Goal: Navigation & Orientation: Find specific page/section

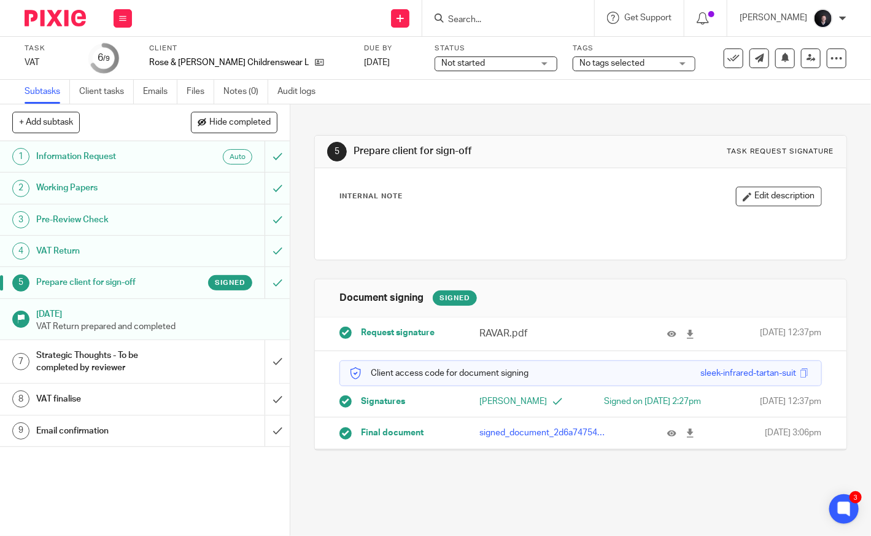
drag, startPoint x: 74, startPoint y: 22, endPoint x: 77, endPoint y: 33, distance: 10.7
click at [74, 22] on img at bounding box center [55, 18] width 61 height 17
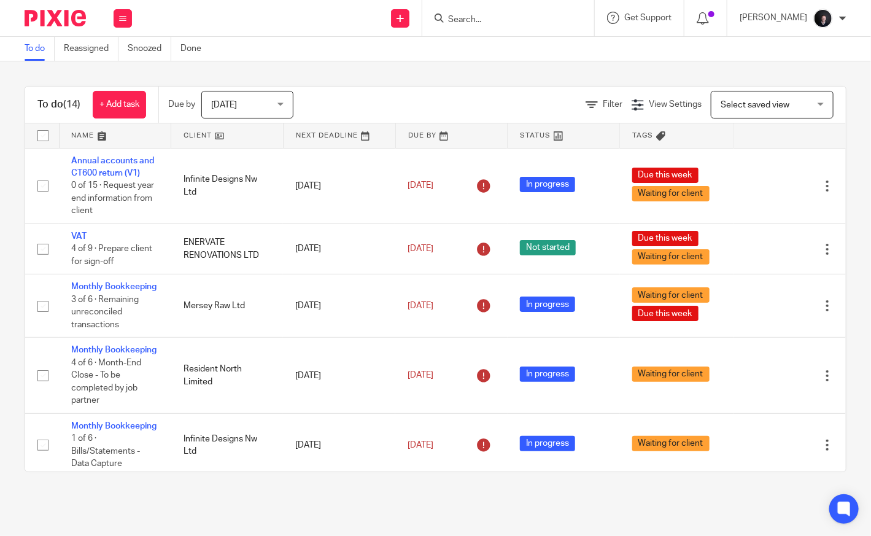
click at [96, 138] on link at bounding box center [116, 135] width 112 height 25
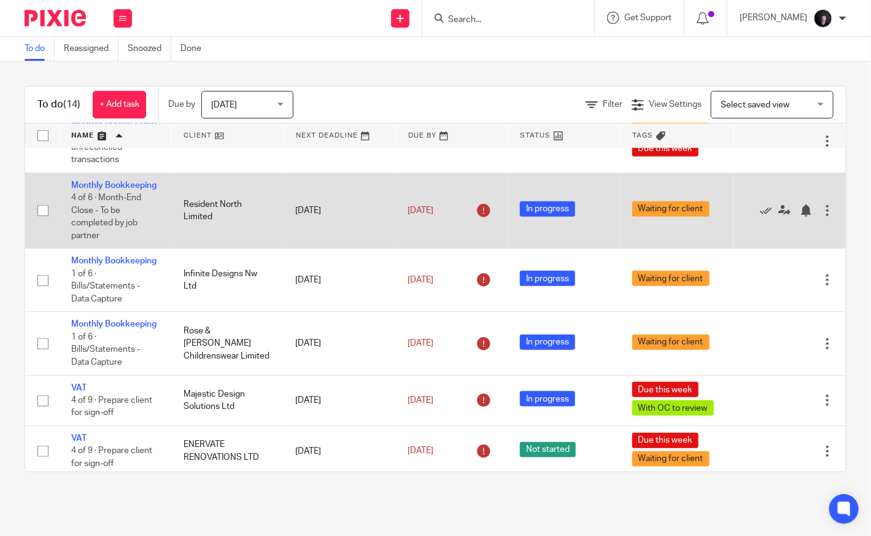
scroll to position [600, 0]
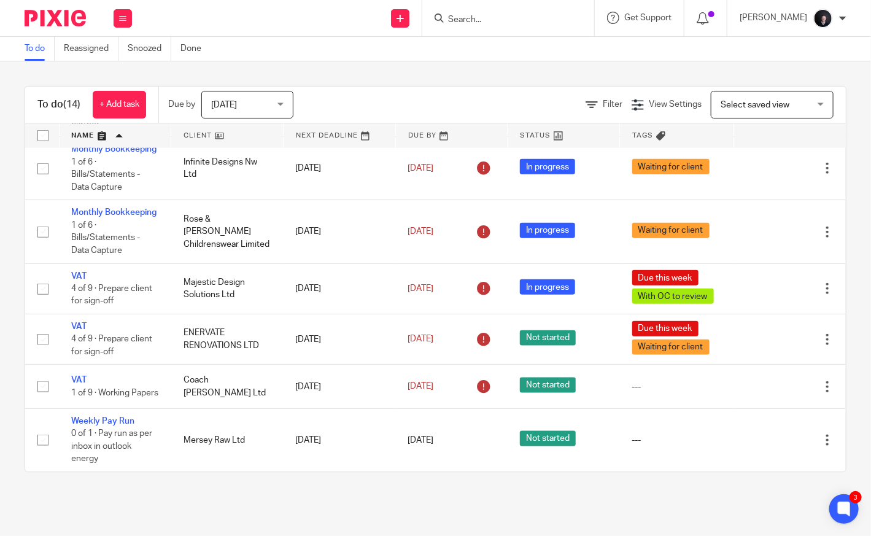
click at [82, 134] on link at bounding box center [116, 135] width 112 height 25
